Goal: Task Accomplishment & Management: Complete application form

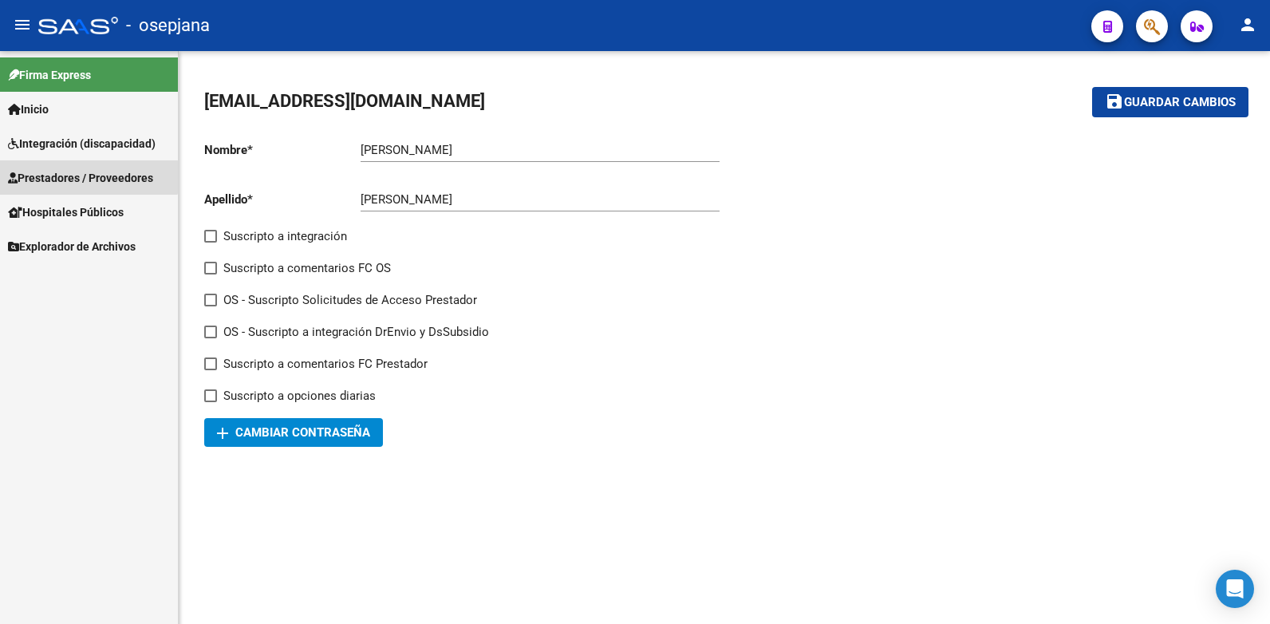
click at [78, 172] on span "Prestadores / Proveedores" at bounding box center [80, 178] width 145 height 18
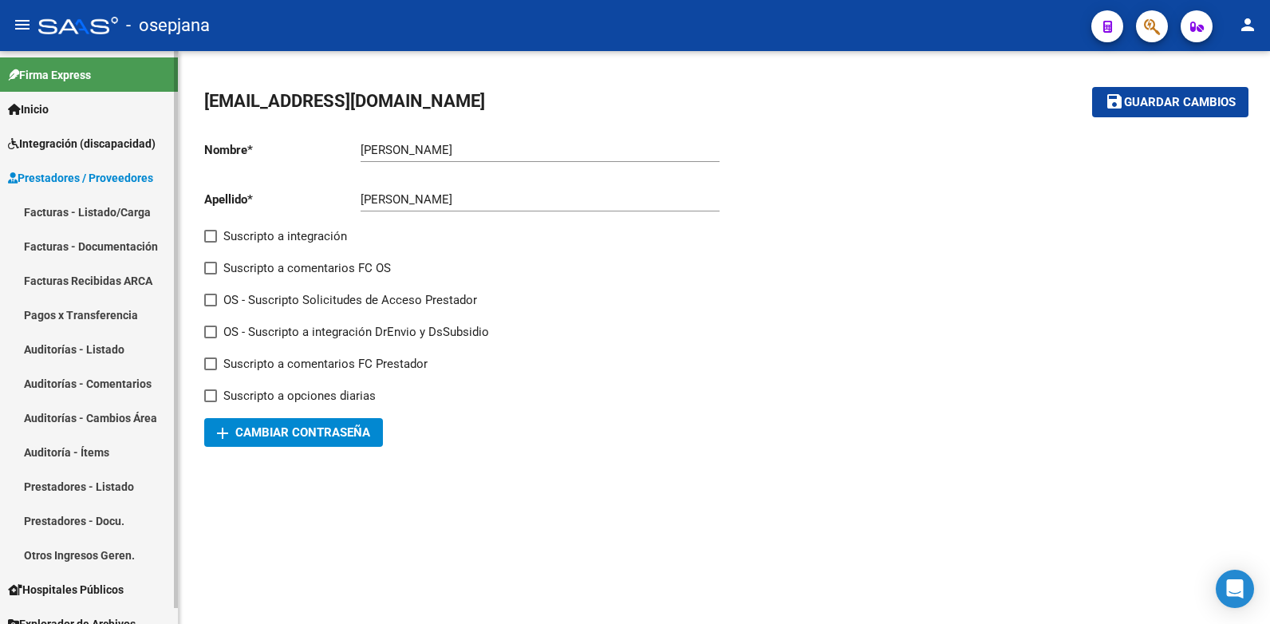
click at [89, 210] on link "Facturas - Listado/Carga" at bounding box center [89, 212] width 178 height 34
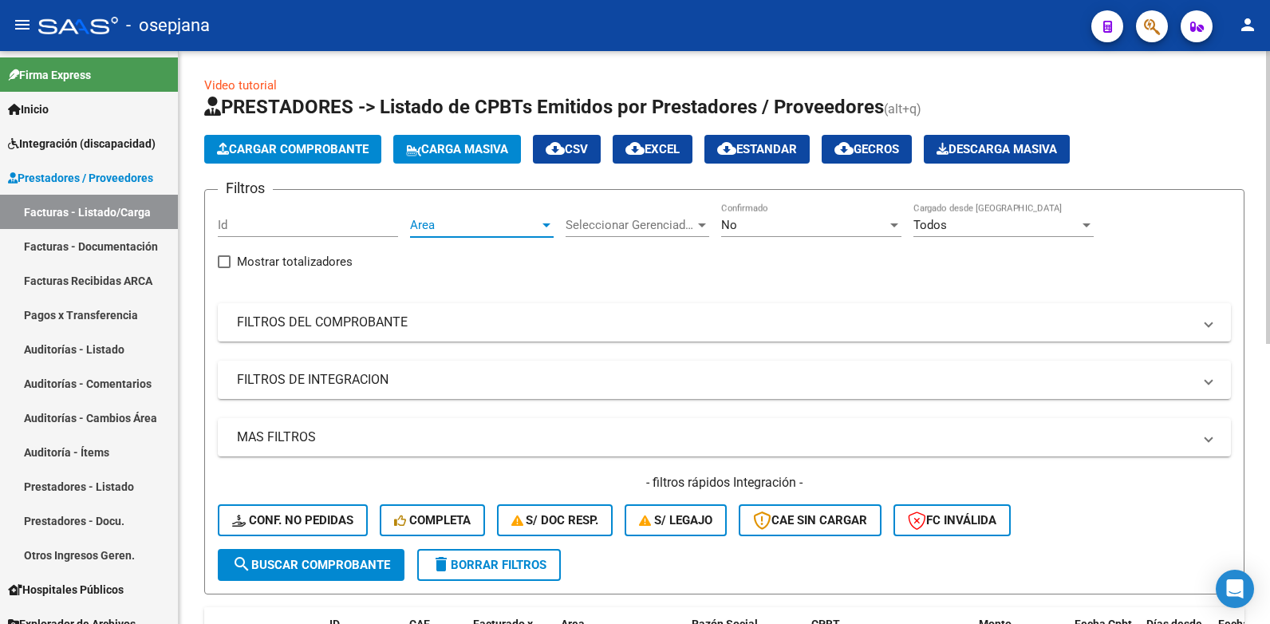
click at [549, 227] on div at bounding box center [547, 225] width 8 height 4
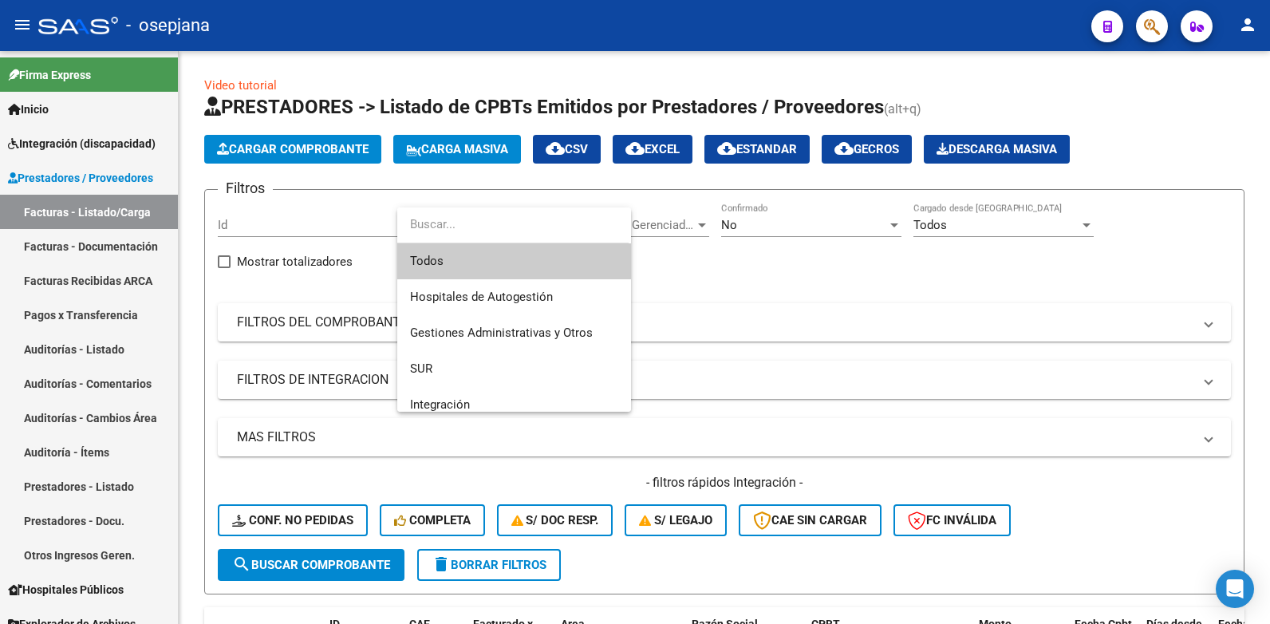
click at [420, 258] on span "Todos" at bounding box center [514, 261] width 208 height 36
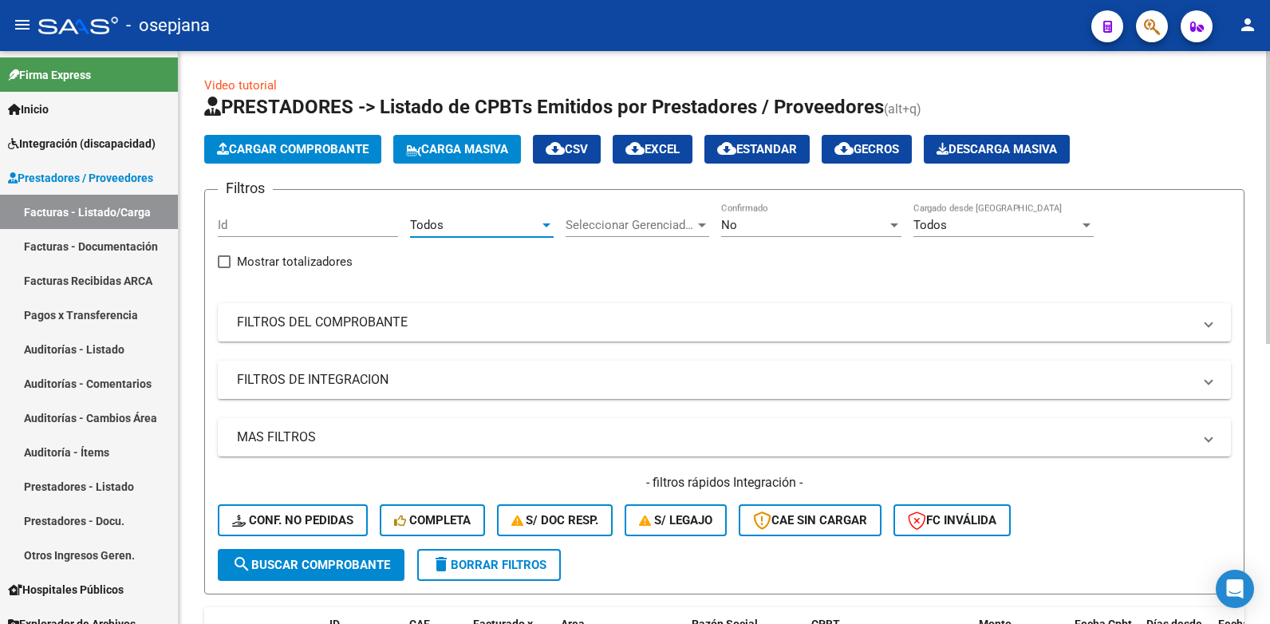
click at [894, 219] on div at bounding box center [894, 225] width 14 height 13
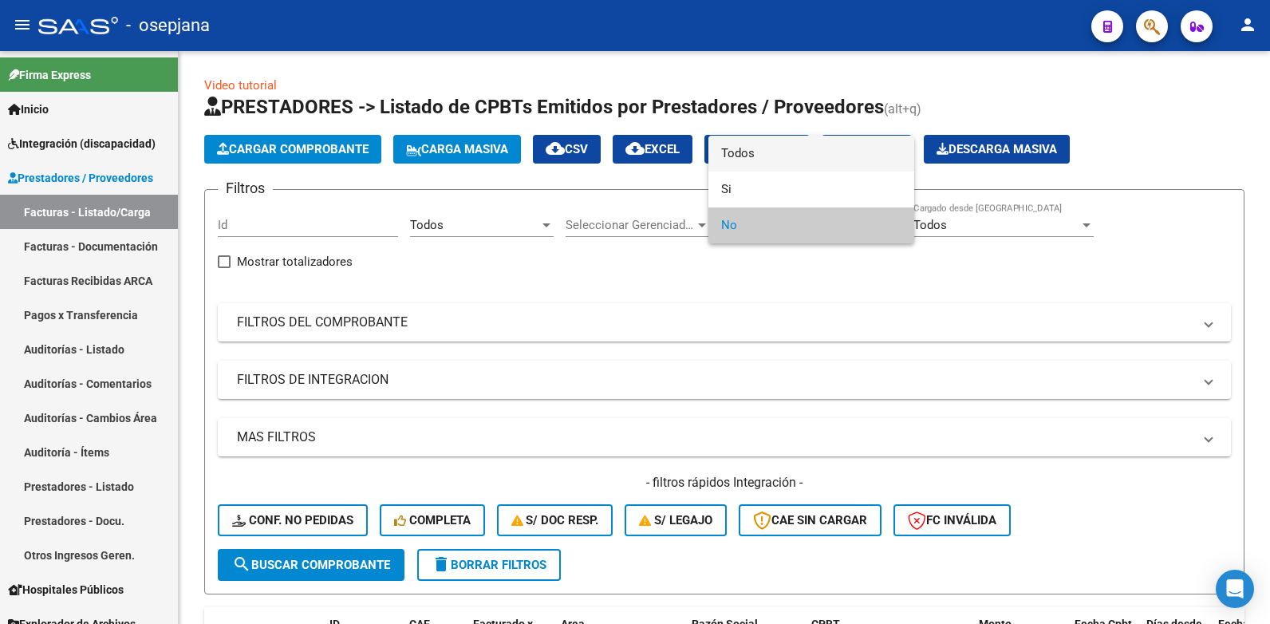
click at [744, 152] on span "Todos" at bounding box center [811, 154] width 180 height 36
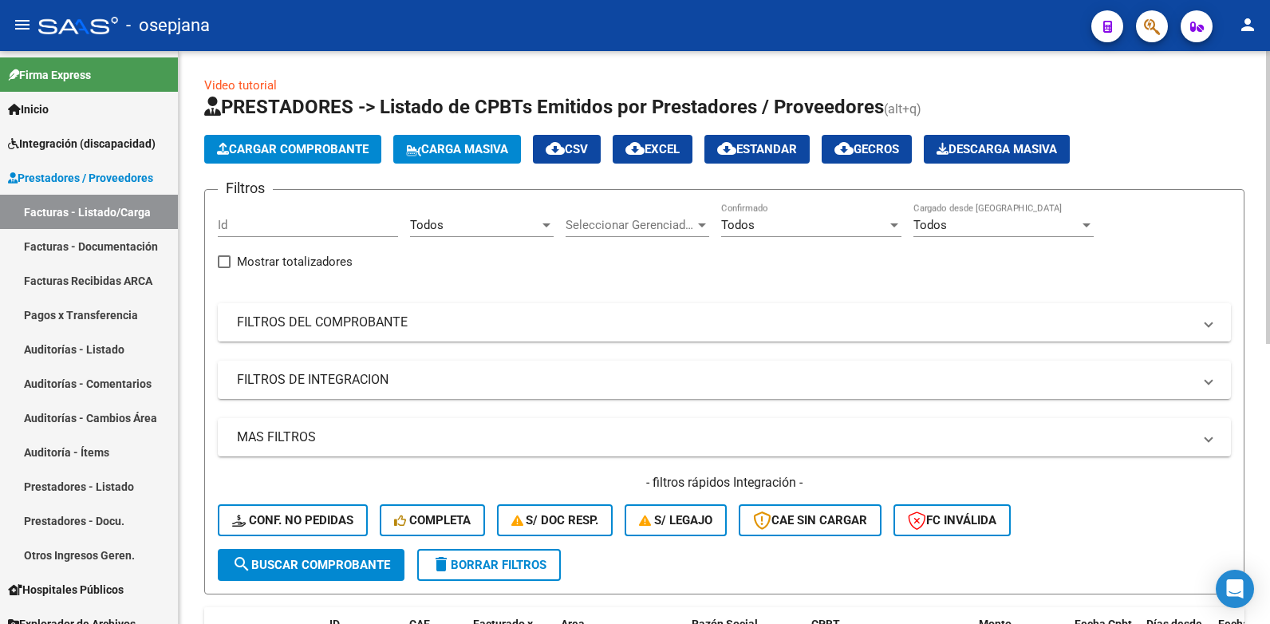
click at [1211, 325] on mat-expansion-panel-header "FILTROS DEL COMPROBANTE" at bounding box center [724, 322] width 1013 height 38
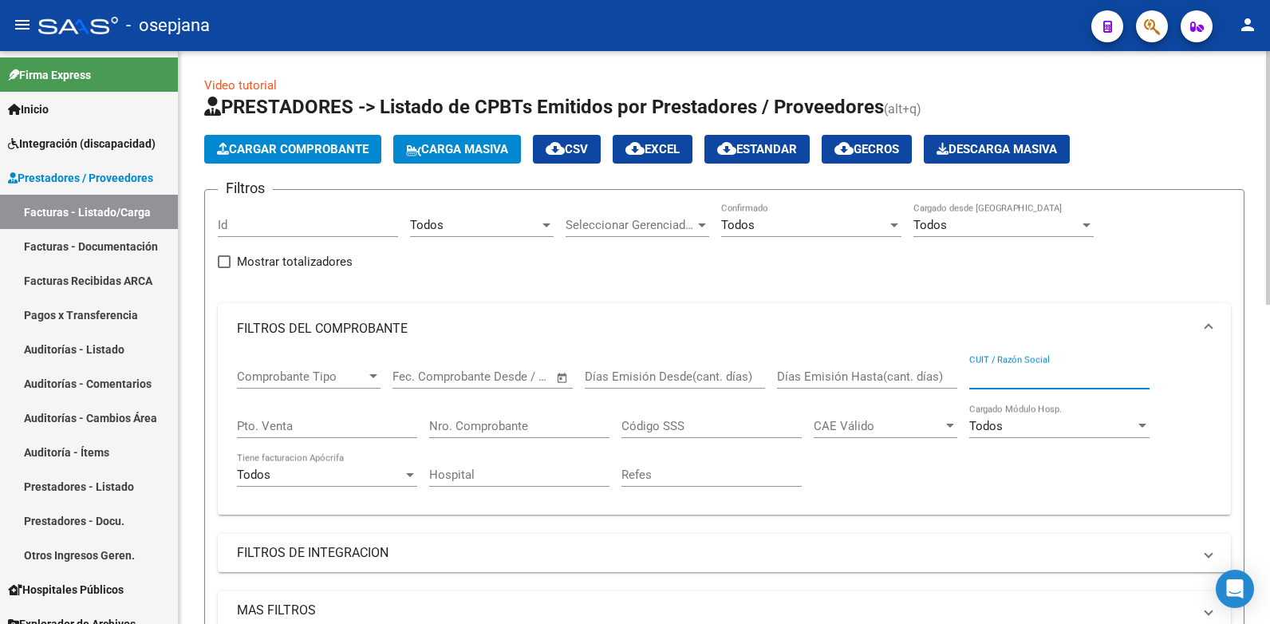
paste input "P27324702879"
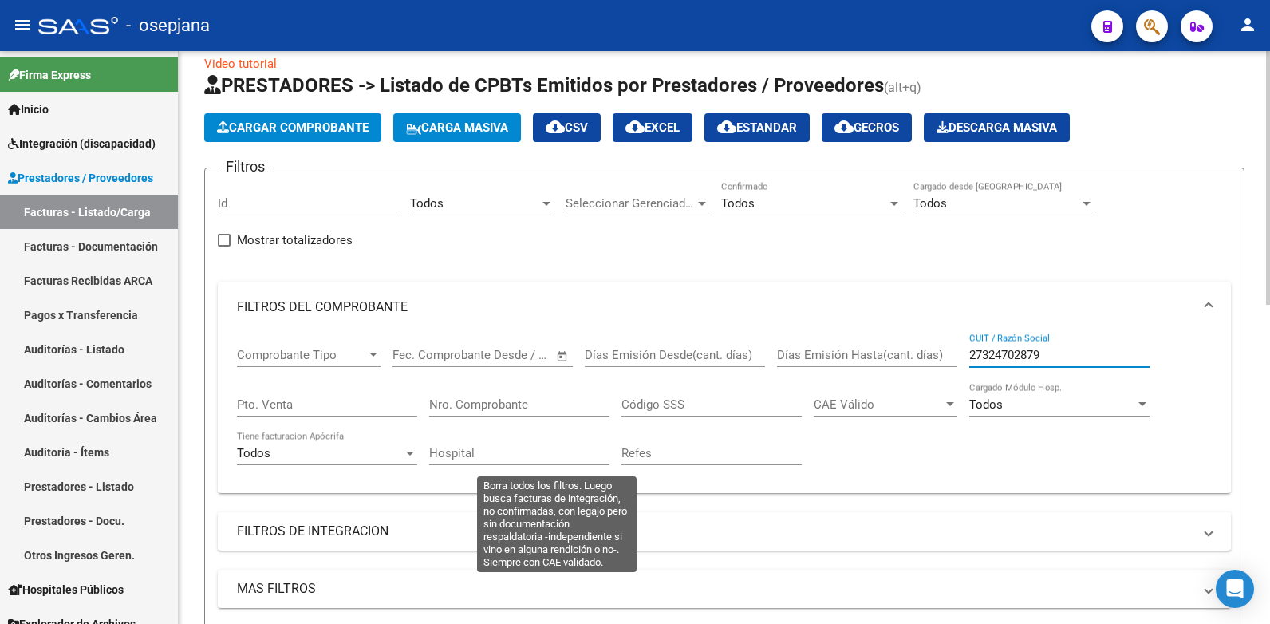
scroll to position [239, 0]
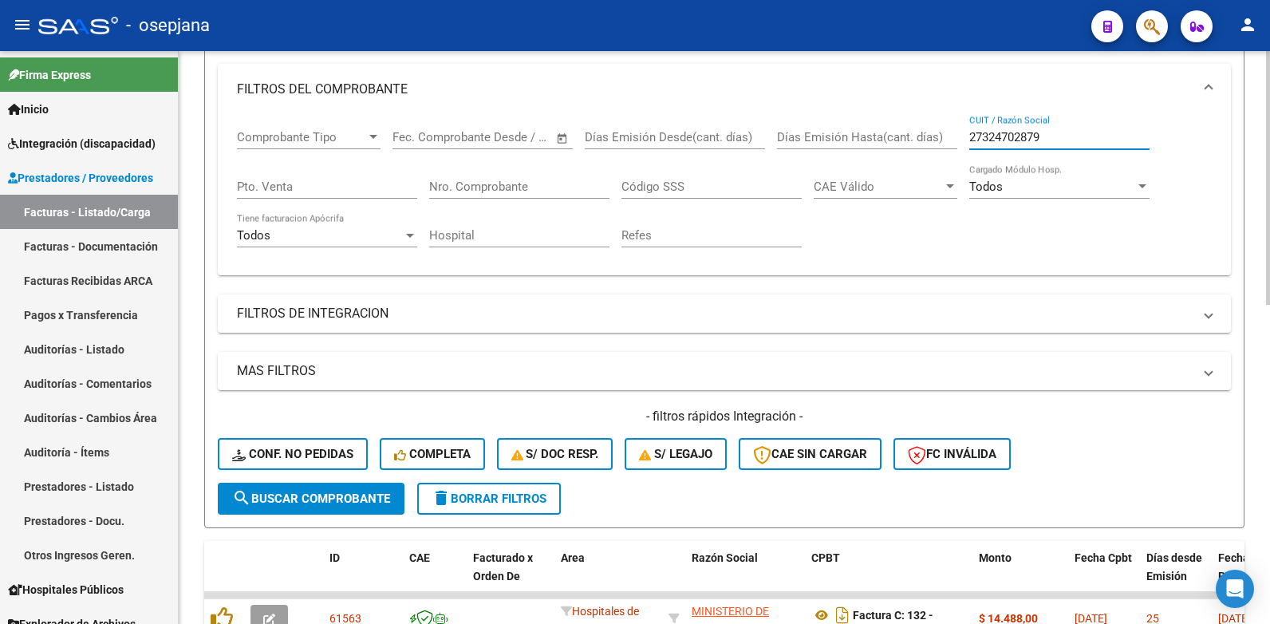
type input "27324702879"
click at [316, 498] on span "search Buscar Comprobante" at bounding box center [311, 498] width 158 height 14
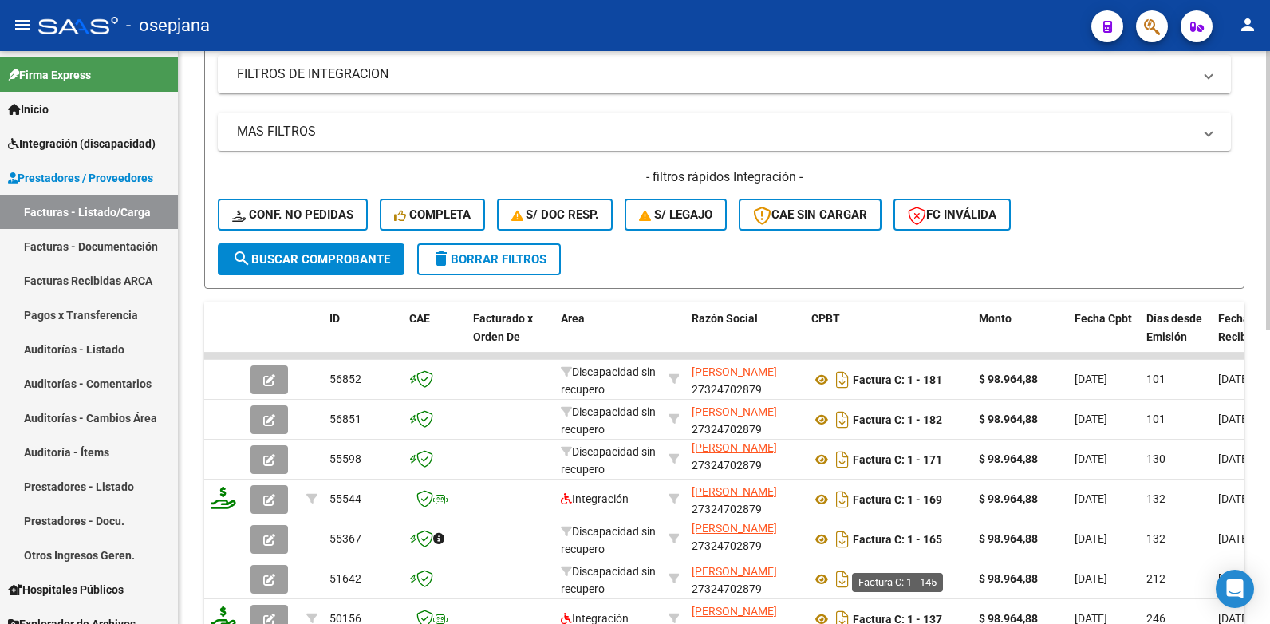
scroll to position [602, 0]
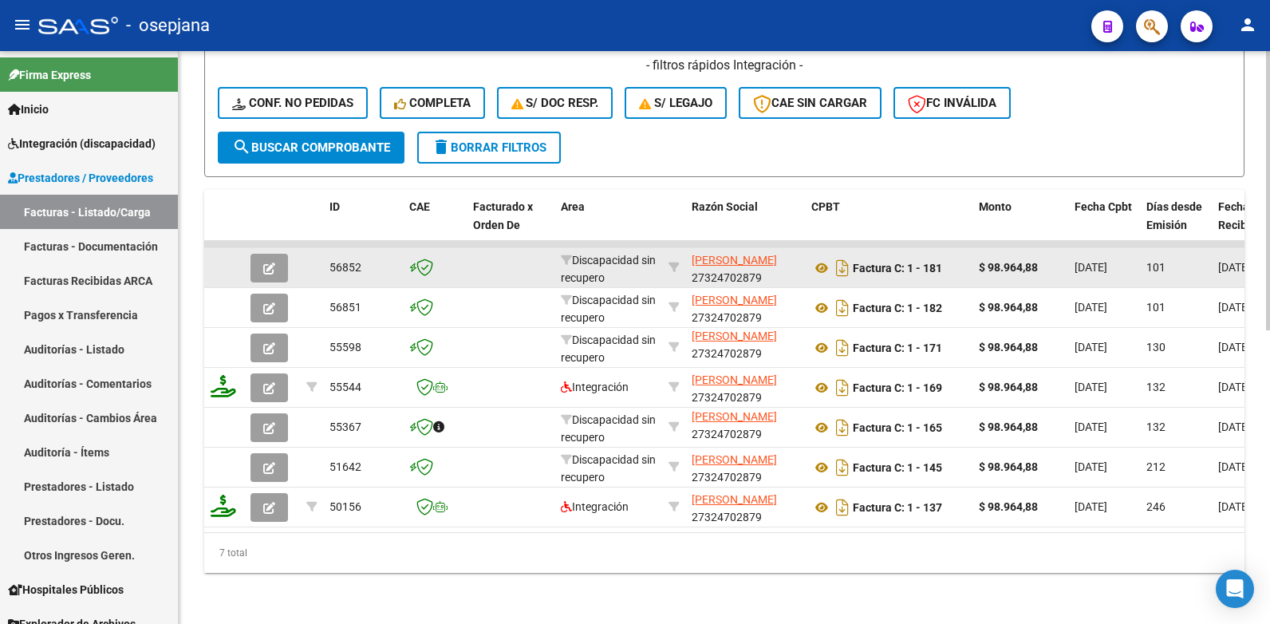
click at [263, 262] on icon "button" at bounding box center [269, 268] width 12 height 12
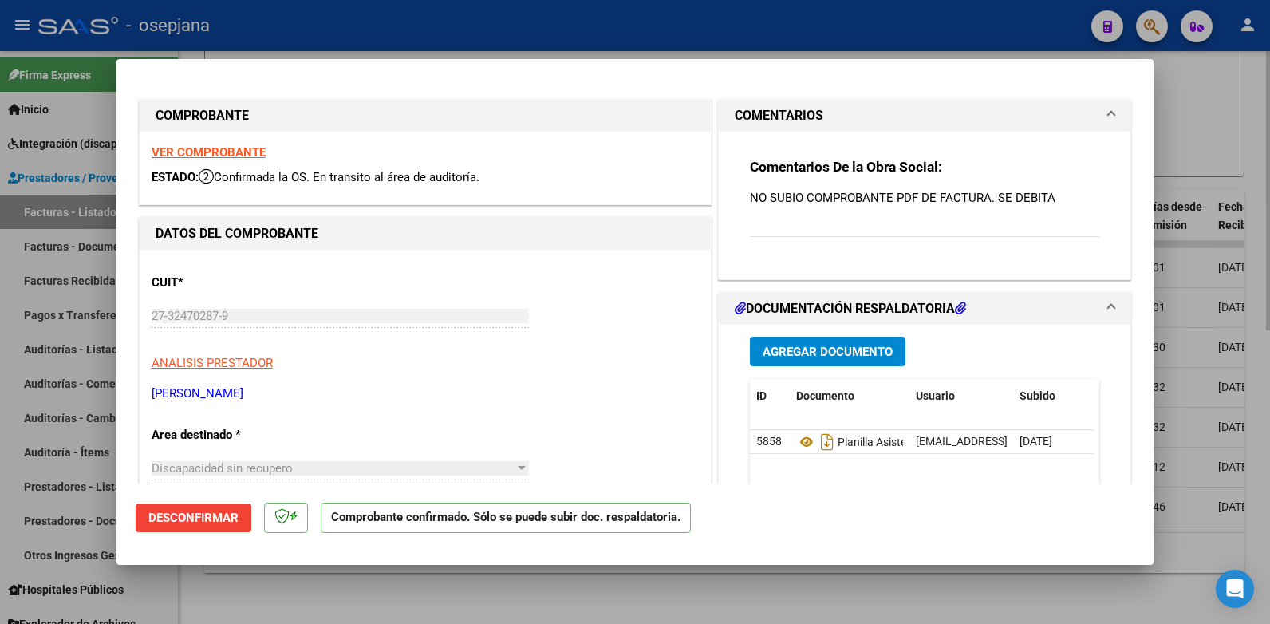
click at [1207, 97] on div at bounding box center [635, 312] width 1270 height 624
type input "$ 0,00"
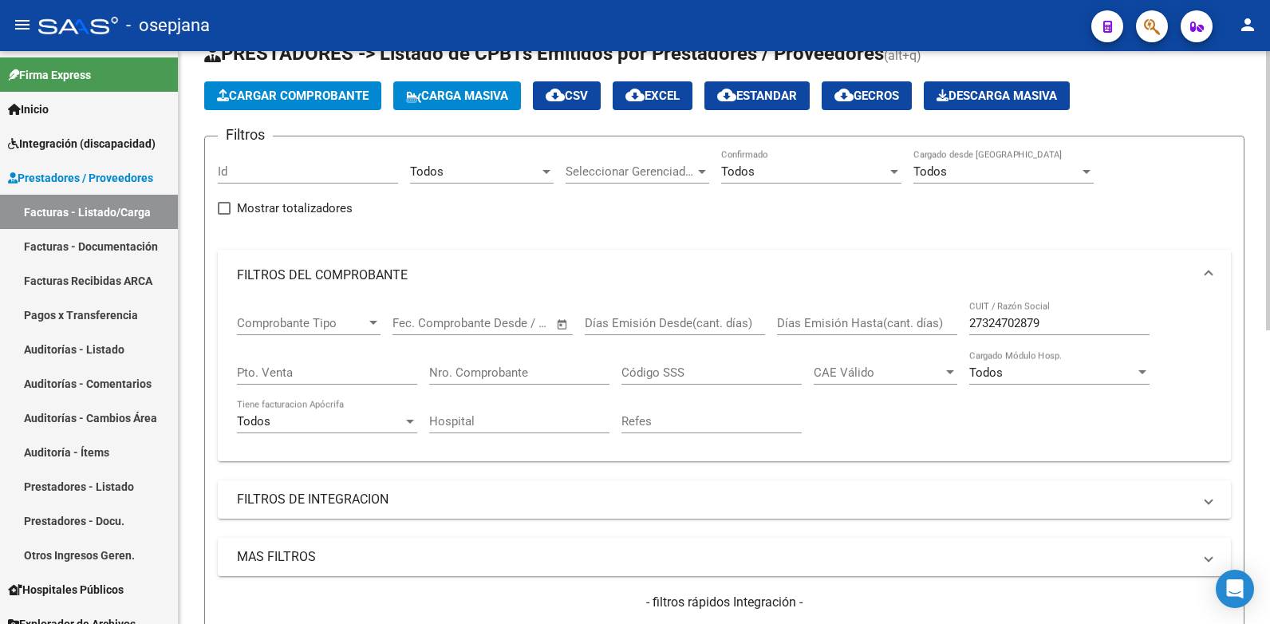
scroll to position [44, 0]
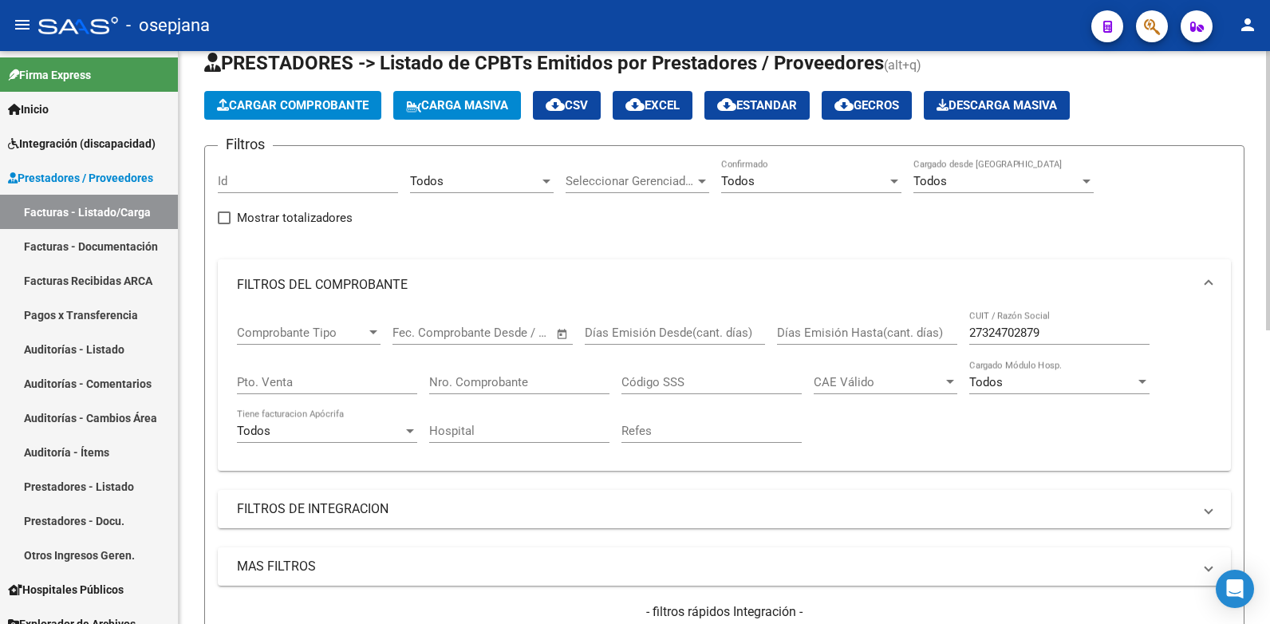
click at [1054, 332] on input "27324702879" at bounding box center [1059, 333] width 180 height 14
type input "2"
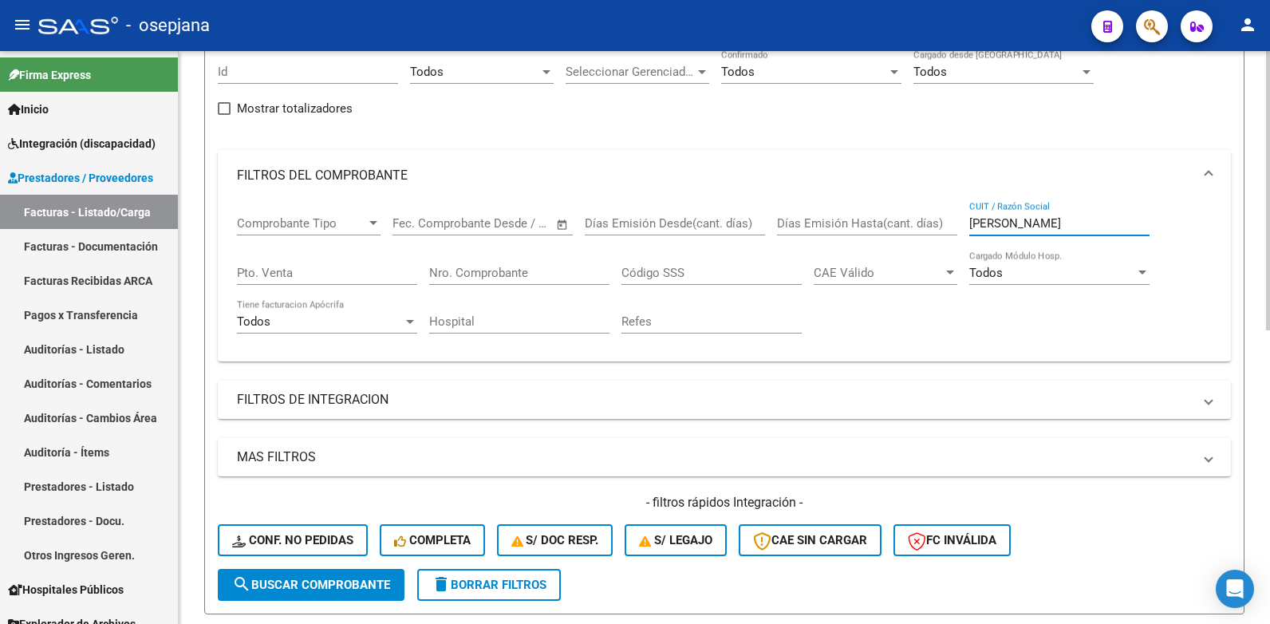
scroll to position [283, 0]
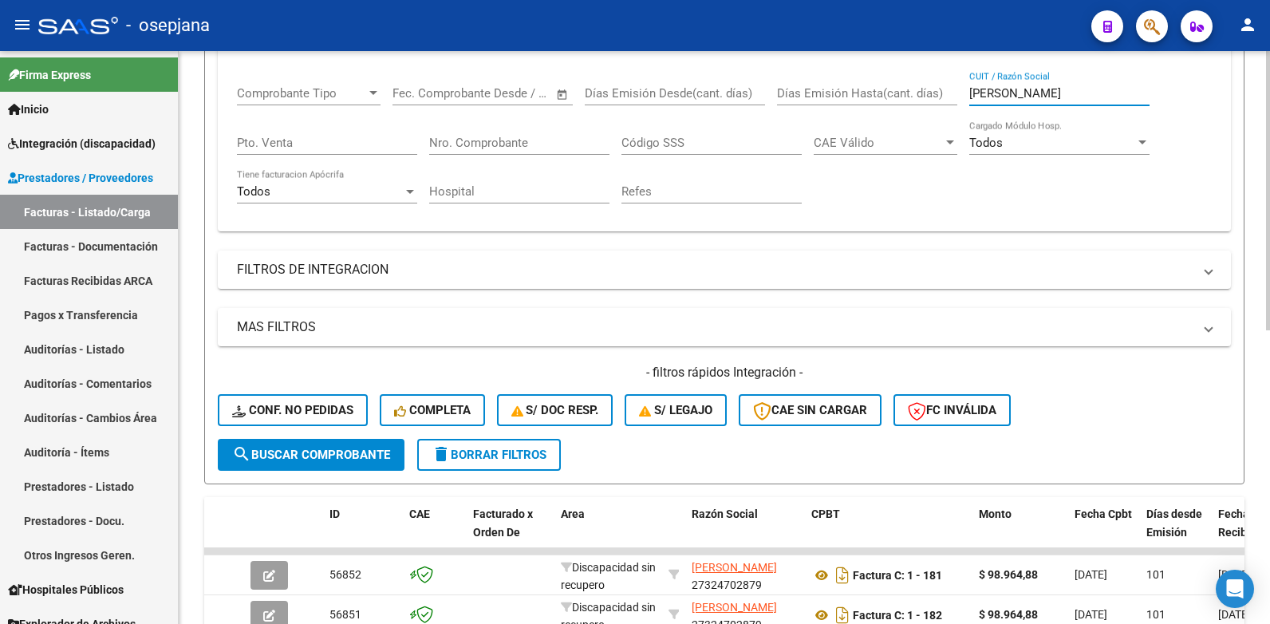
type input "[PERSON_NAME]"
click at [352, 448] on span "search Buscar Comprobante" at bounding box center [311, 455] width 158 height 14
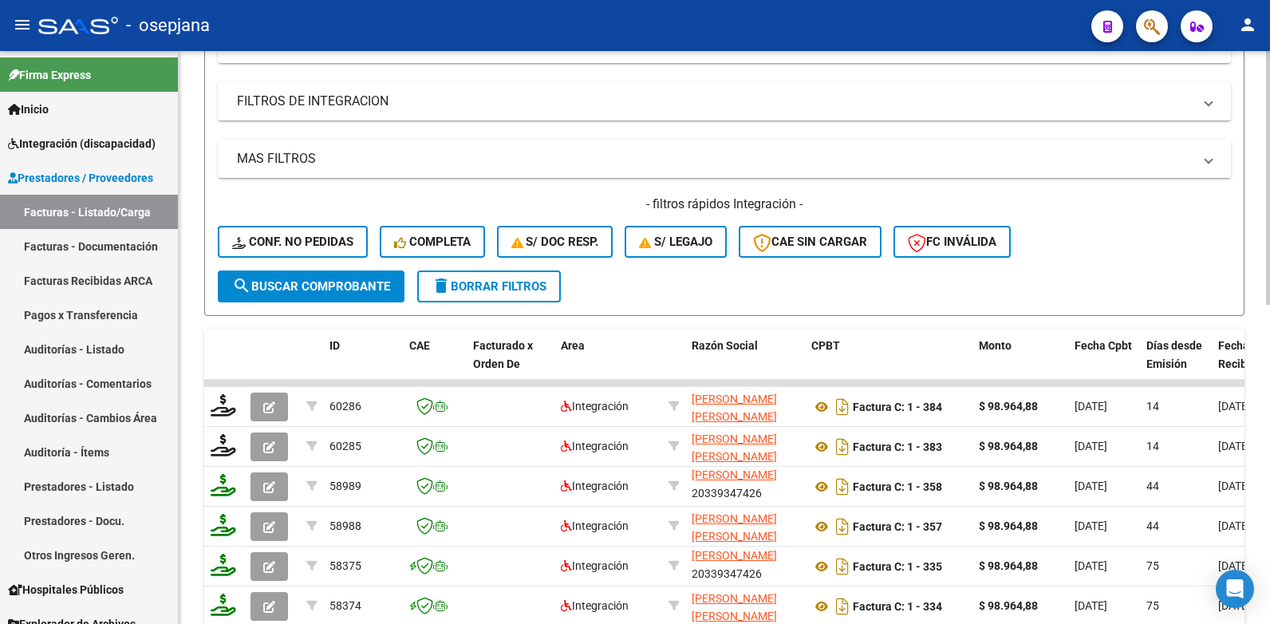
scroll to position [523, 0]
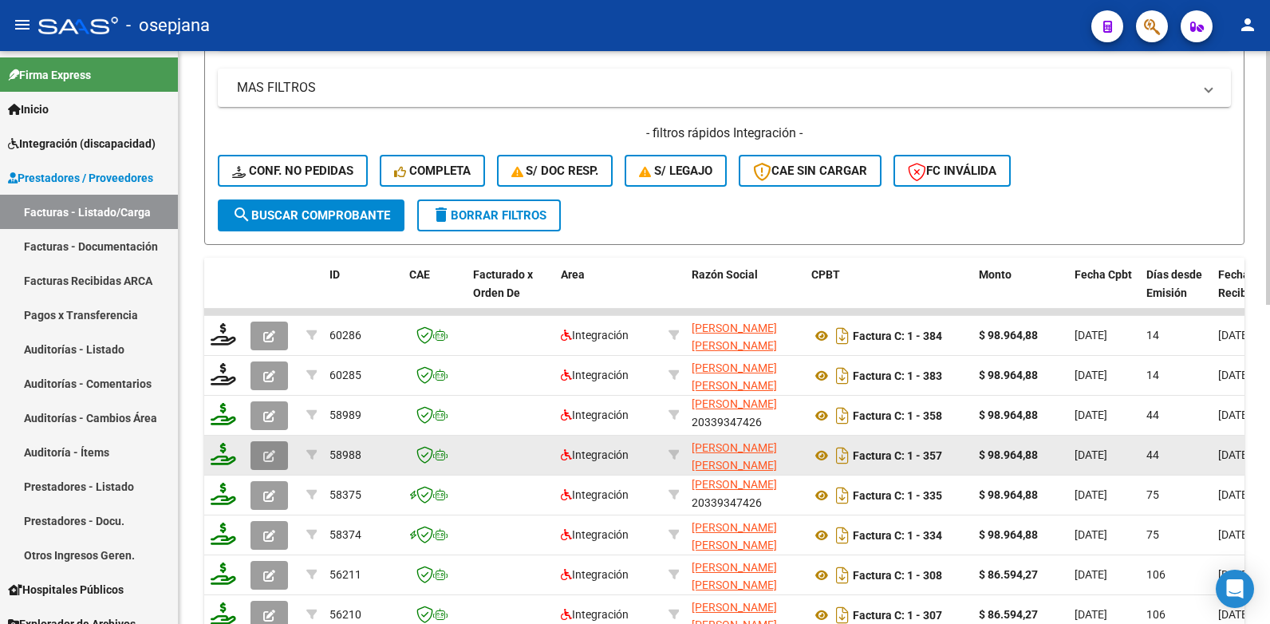
click at [278, 455] on button "button" at bounding box center [269, 455] width 37 height 29
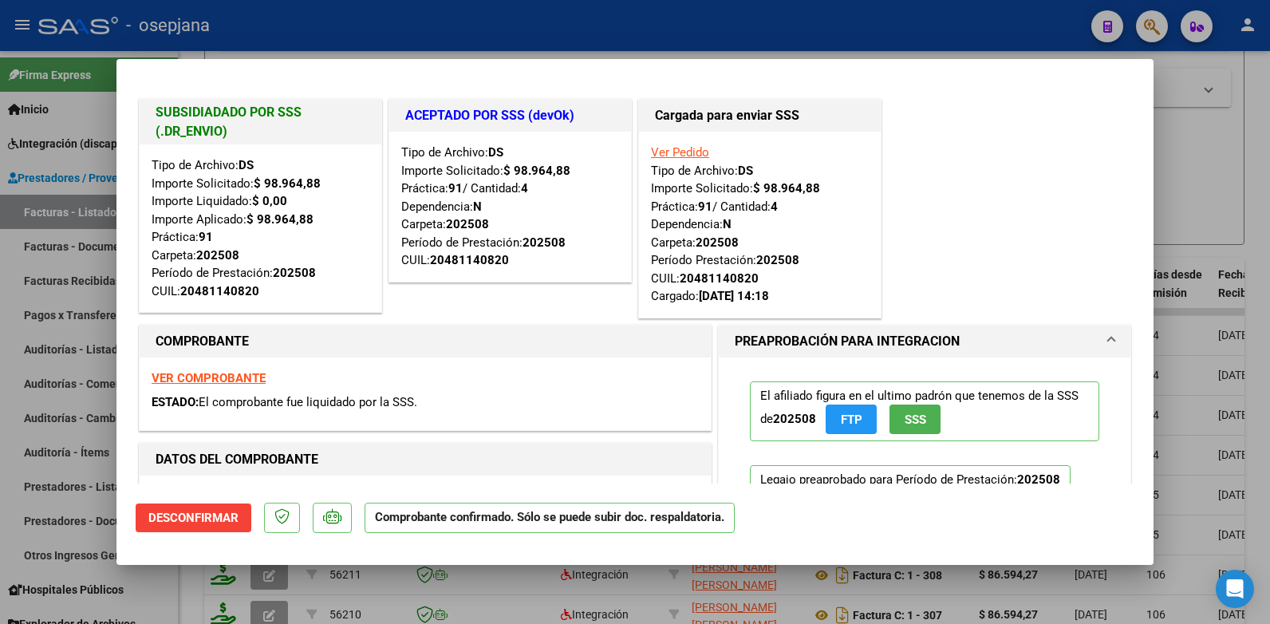
click at [1215, 70] on div at bounding box center [635, 312] width 1270 height 624
type input "$ 0,00"
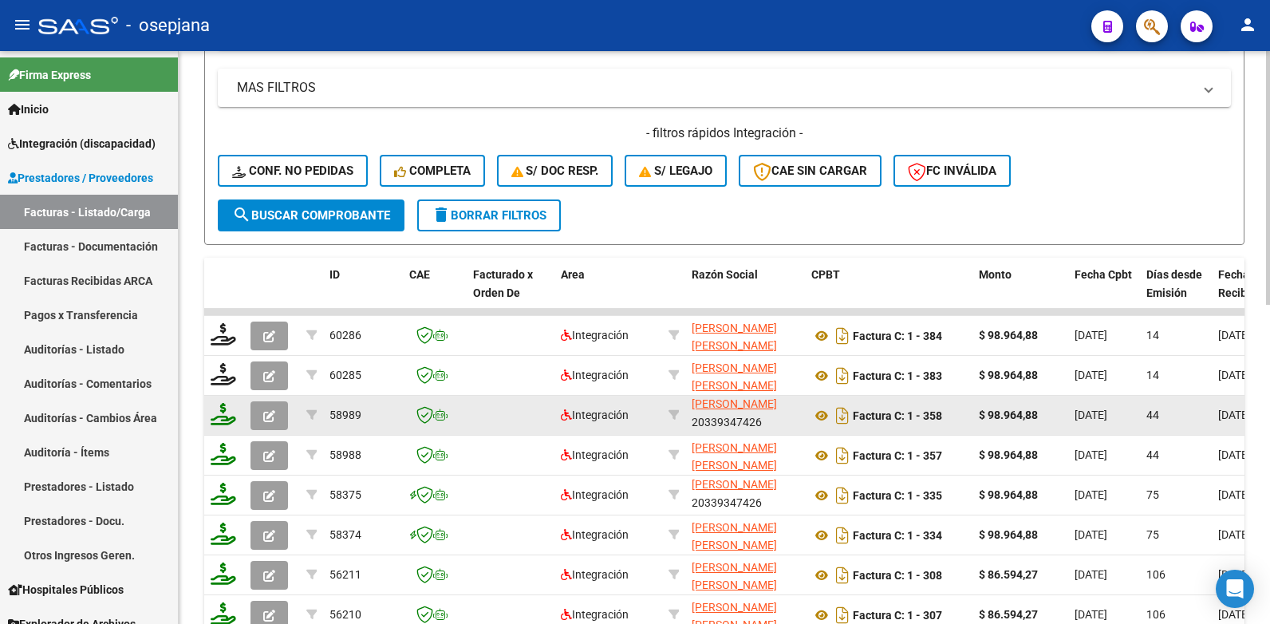
click at [274, 415] on icon "button" at bounding box center [269, 416] width 12 height 12
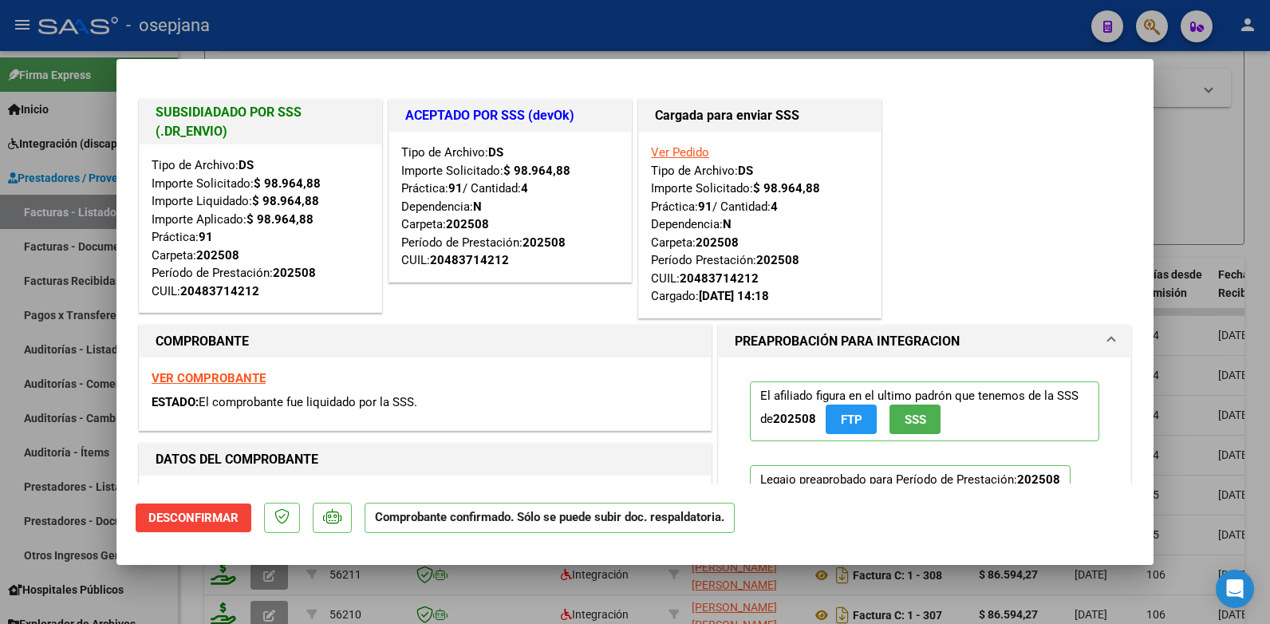
click at [1233, 101] on div at bounding box center [635, 312] width 1270 height 624
type input "$ 0,00"
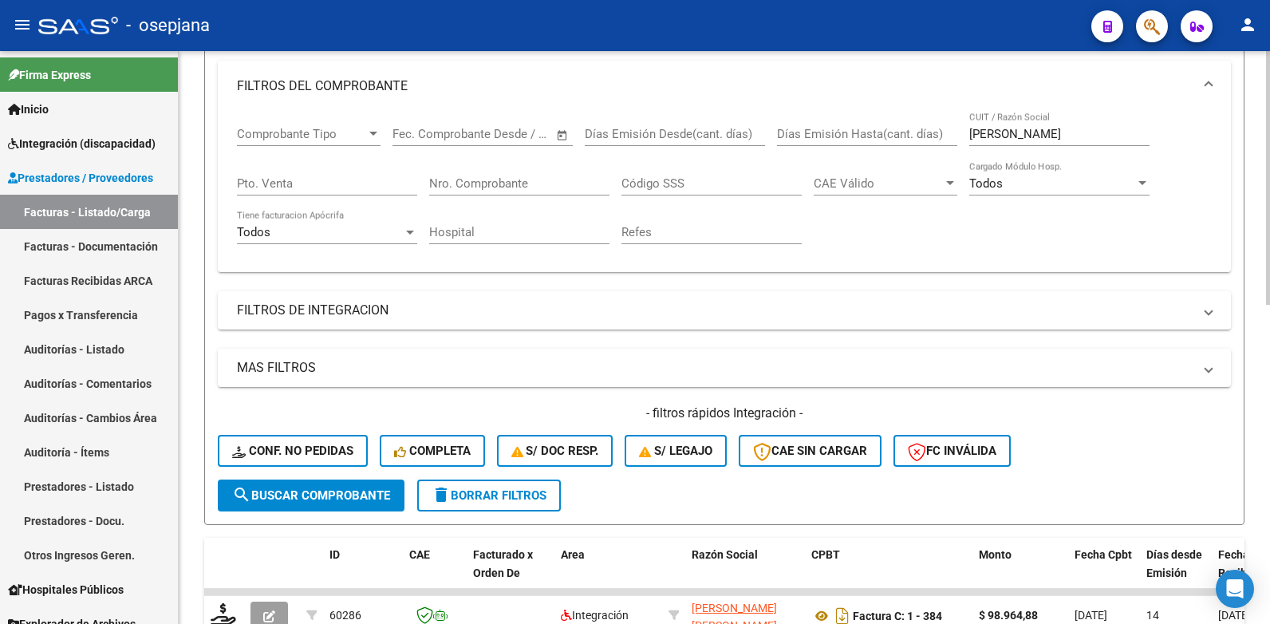
scroll to position [203, 0]
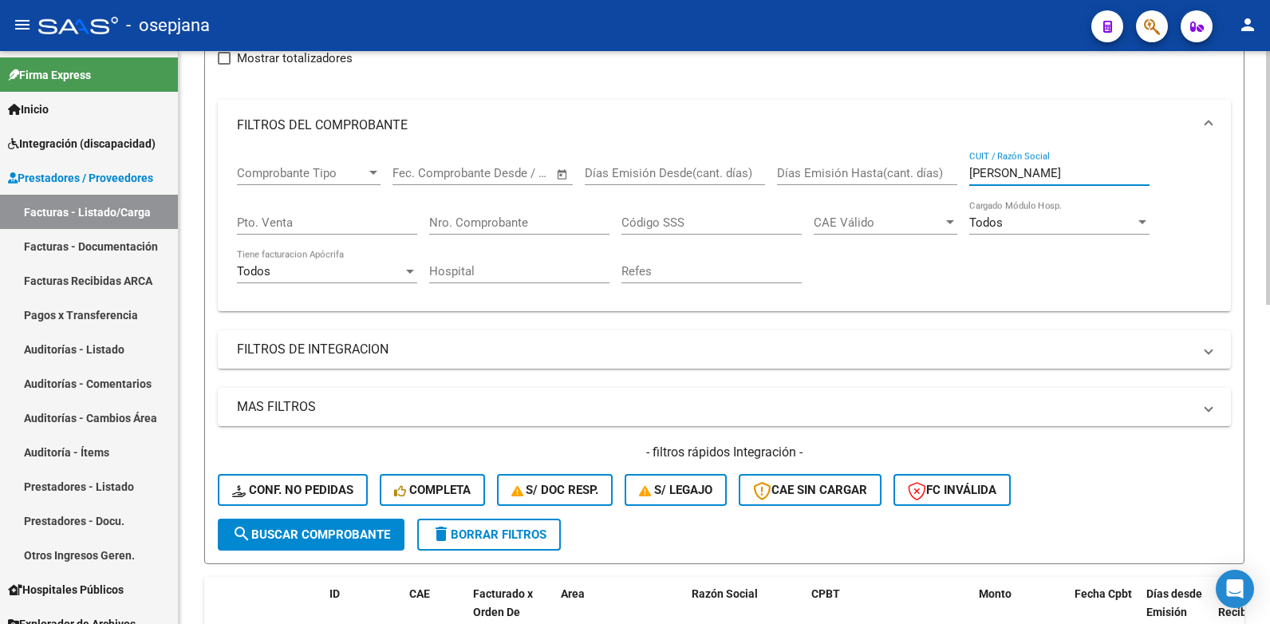
click at [1063, 173] on input "[PERSON_NAME]" at bounding box center [1059, 173] width 180 height 14
type input "r"
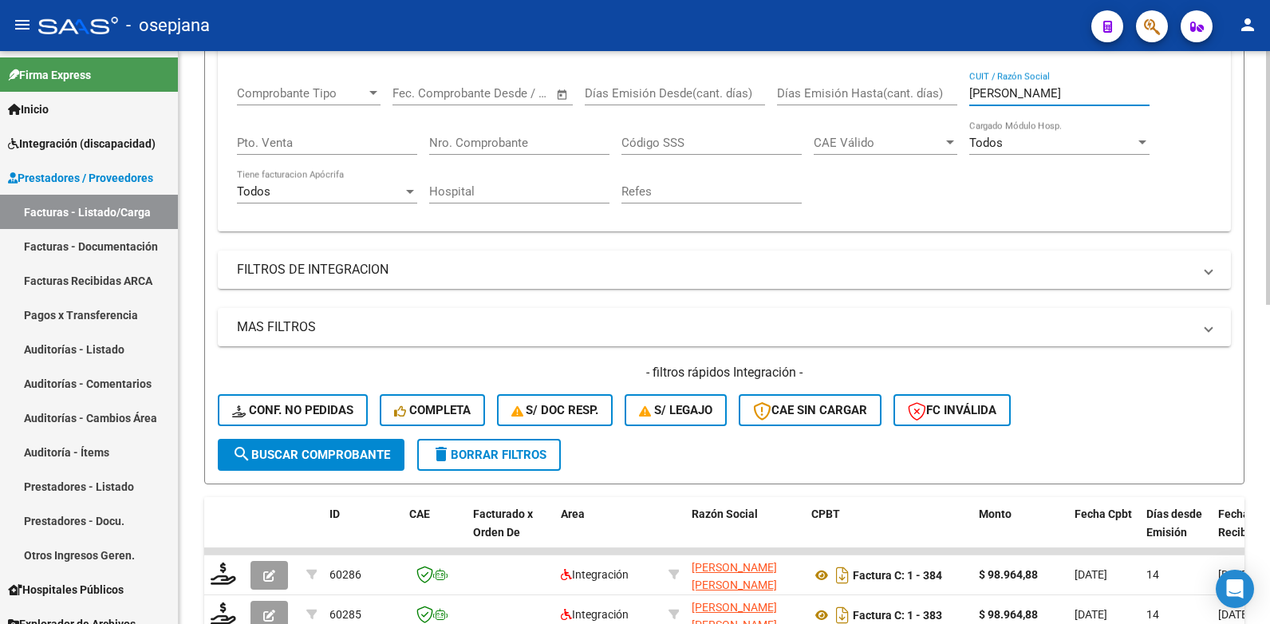
scroll to position [363, 0]
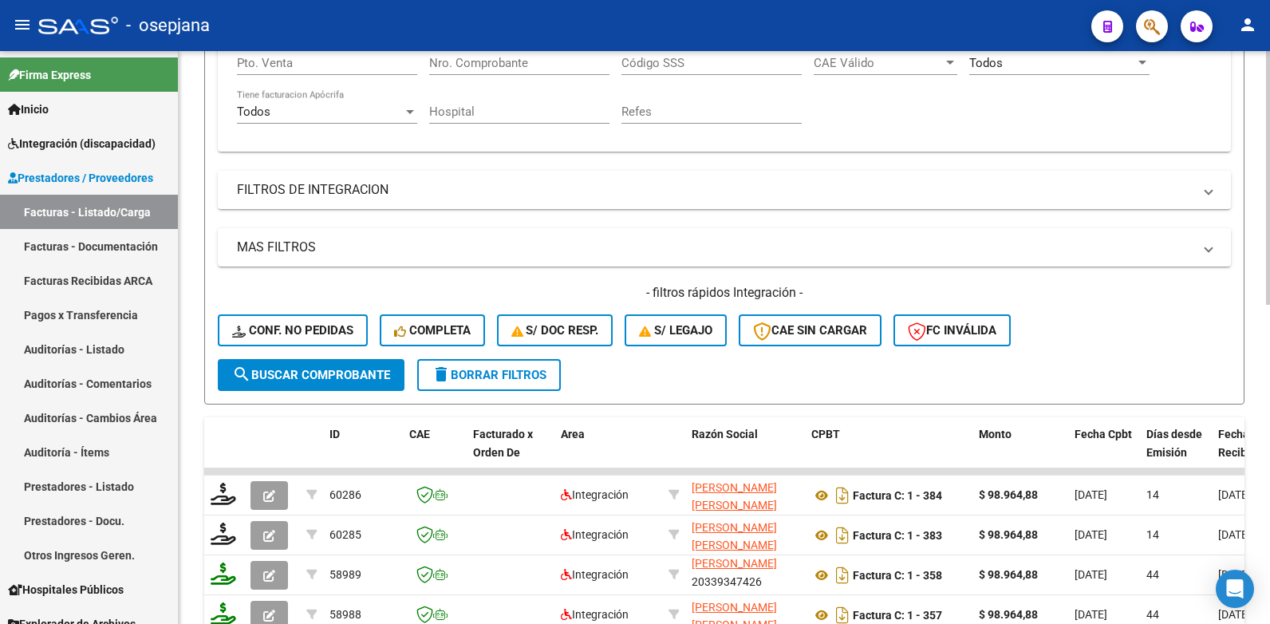
type input "[PERSON_NAME]"
click at [348, 373] on span "search Buscar Comprobante" at bounding box center [311, 375] width 158 height 14
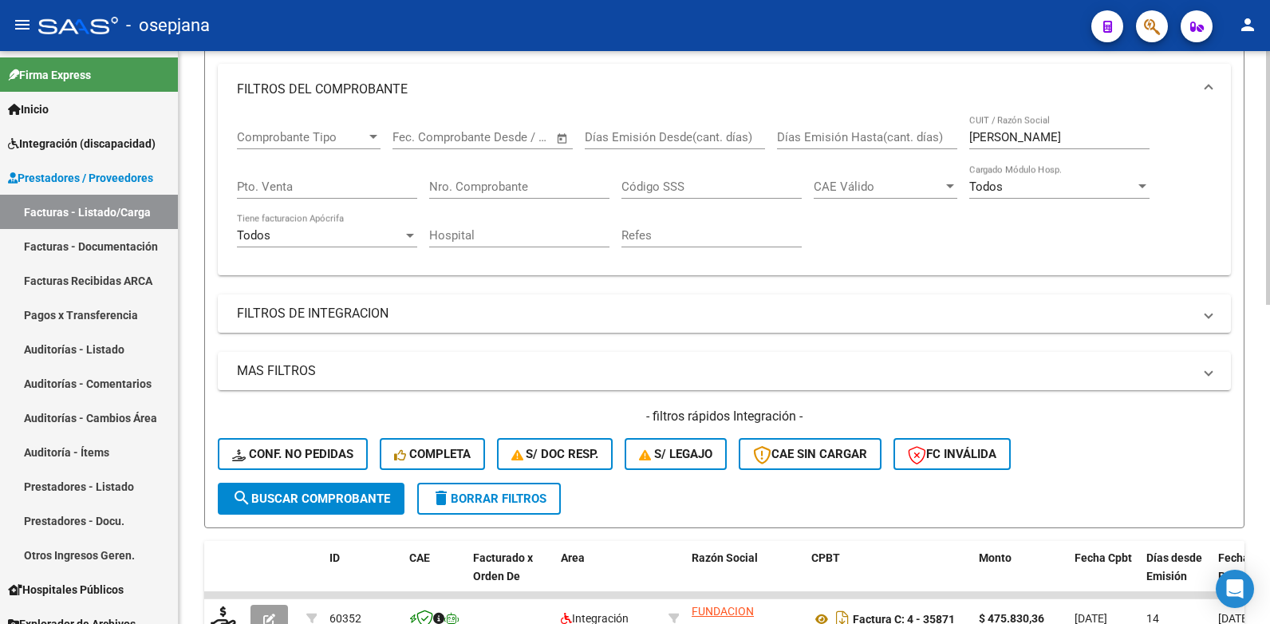
scroll to position [638, 0]
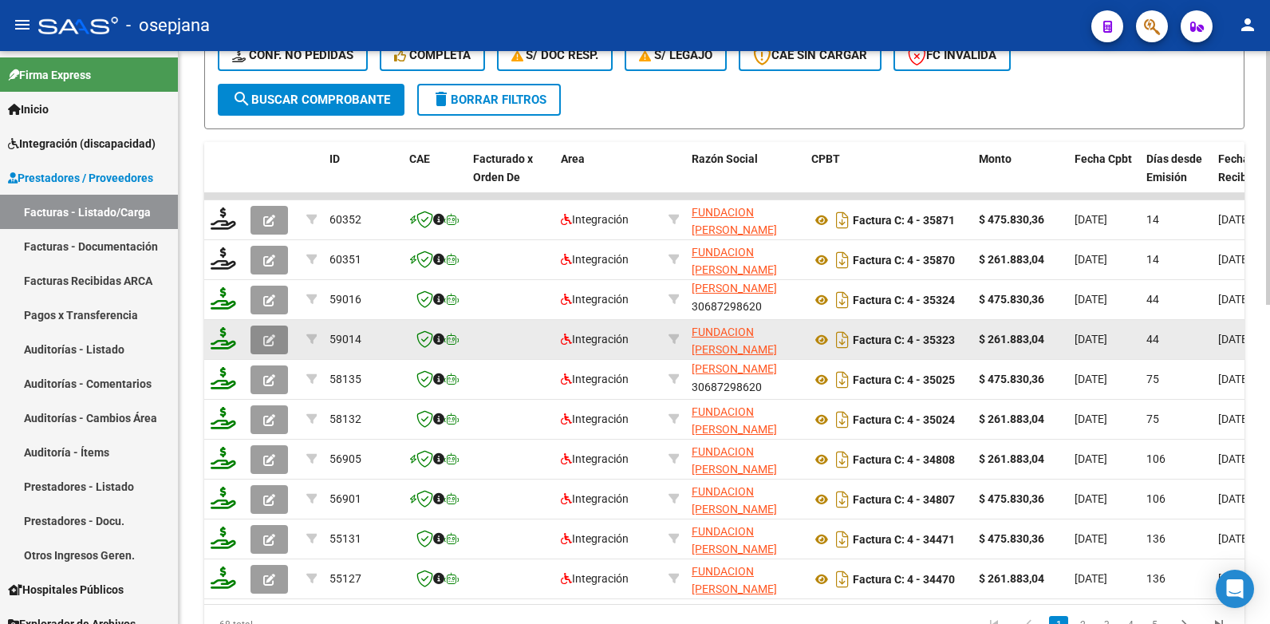
click at [273, 338] on icon "button" at bounding box center [269, 340] width 12 height 12
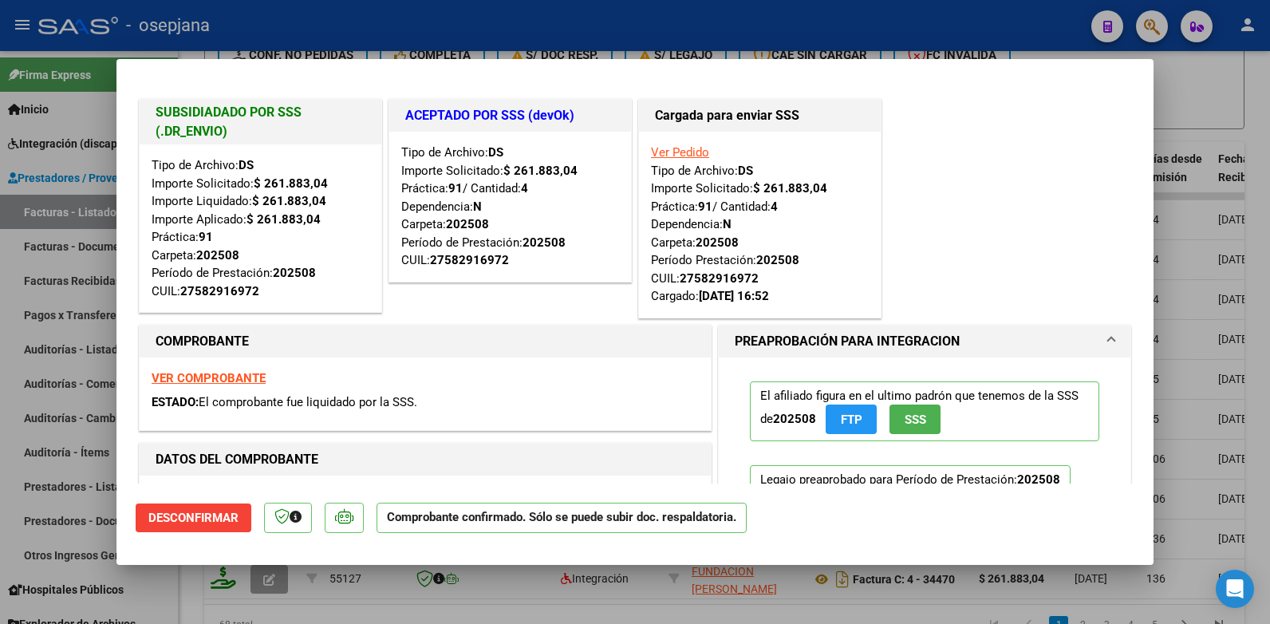
click at [1225, 89] on div at bounding box center [635, 312] width 1270 height 624
type input "$ 0,00"
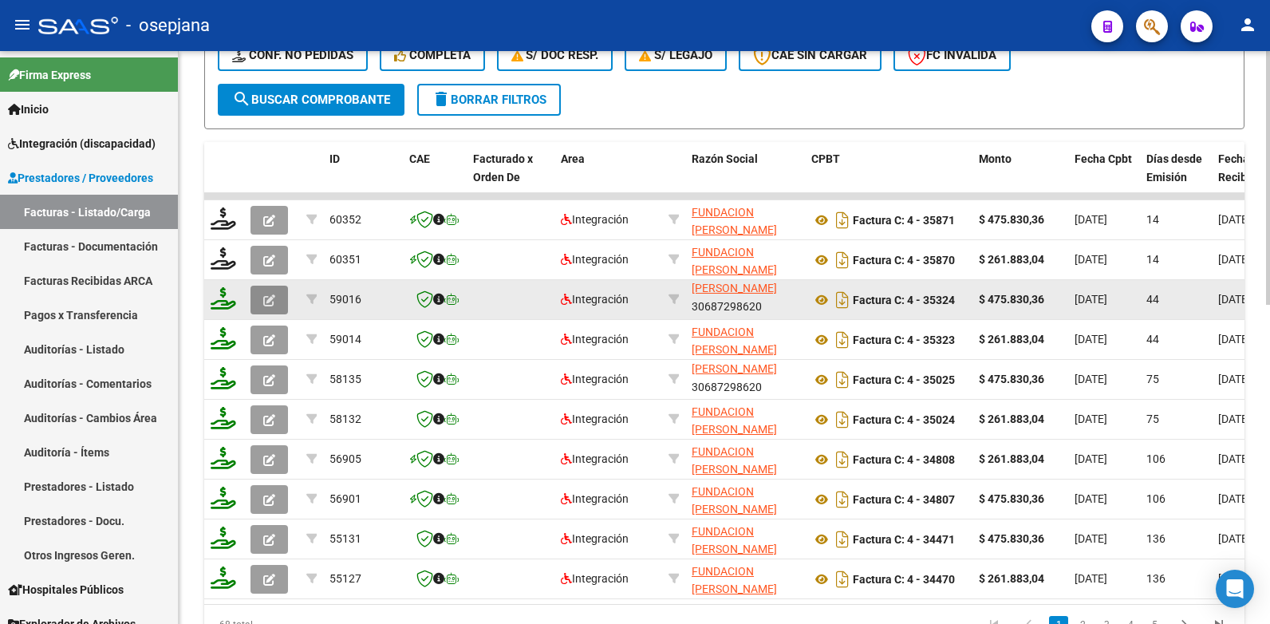
click at [266, 297] on icon "button" at bounding box center [269, 300] width 12 height 12
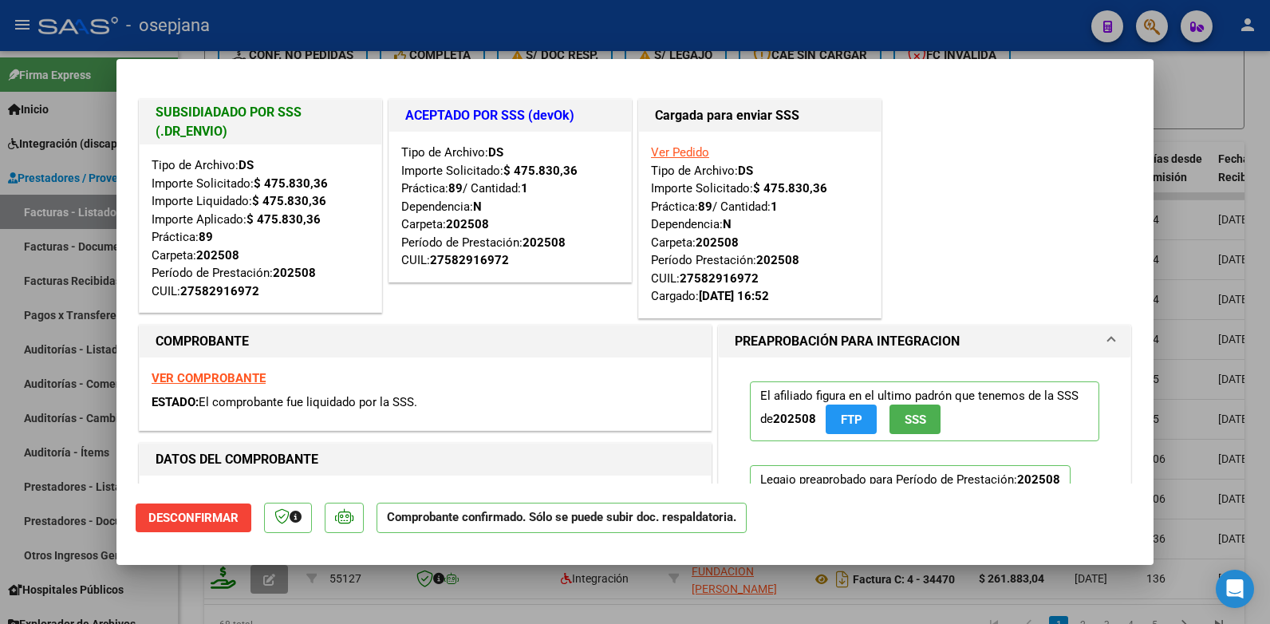
click at [1209, 89] on div at bounding box center [635, 312] width 1270 height 624
type input "$ 0,00"
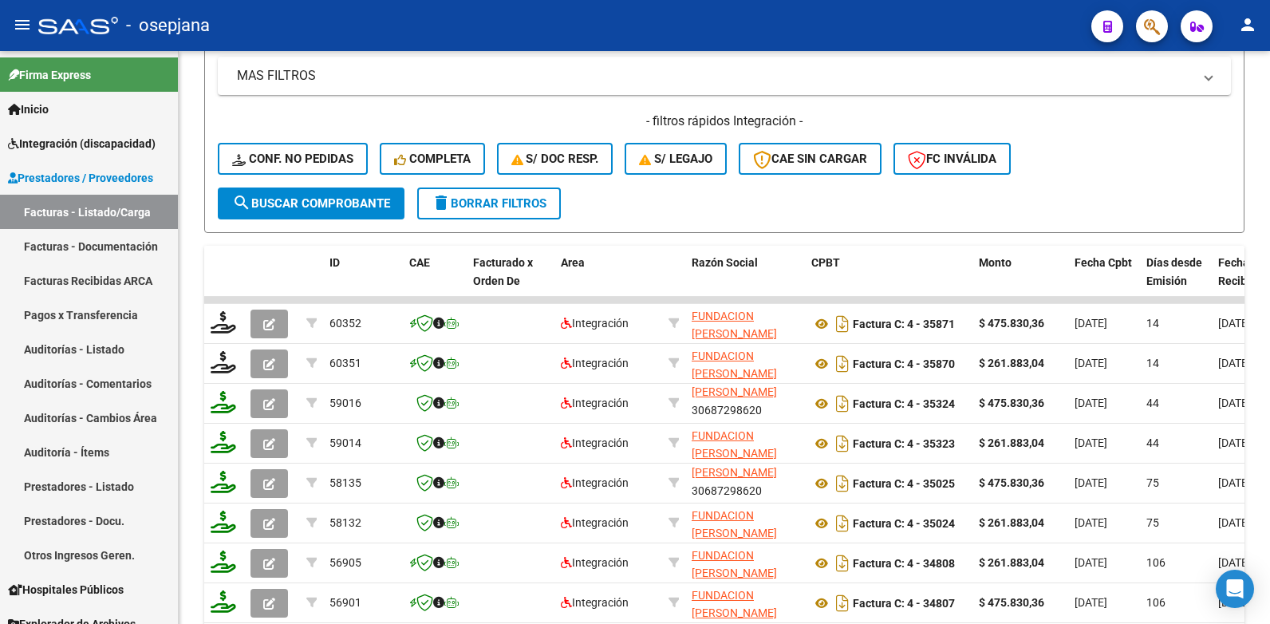
scroll to position [399, 0]
